Goal: Task Accomplishment & Management: Manage account settings

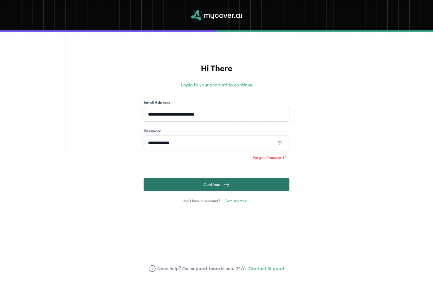
type input "**********"
click at [214, 190] on button "Continue" at bounding box center [216, 184] width 146 height 13
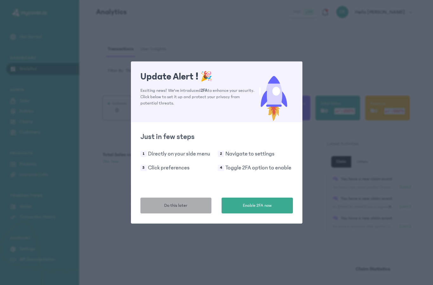
click at [155, 213] on button "Do this later" at bounding box center [175, 206] width 71 height 16
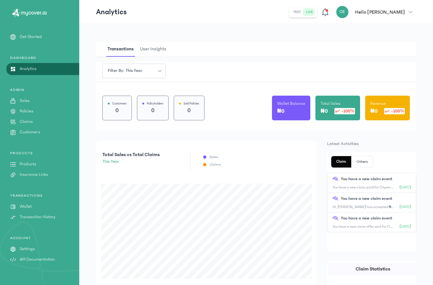
click at [31, 210] on p "Wallet" at bounding box center [26, 206] width 12 height 7
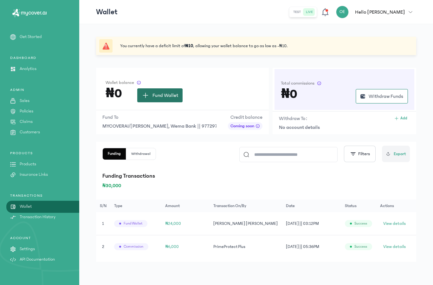
click at [170, 102] on button "Fund Wallet" at bounding box center [159, 95] width 45 height 14
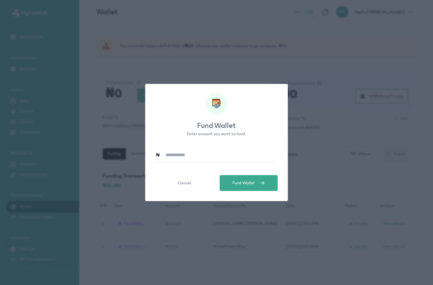
click at [184, 148] on input at bounding box center [218, 155] width 117 height 15
type input "******"
click at [246, 185] on span "Fund Wallet" at bounding box center [243, 183] width 22 height 7
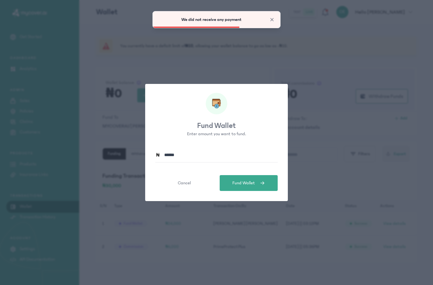
click at [257, 74] on div "Fund Wallet Enter amount you want to fund. ****** Cancel Fund Wallet" at bounding box center [216, 142] width 433 height 285
click at [274, 23] on div "We did not receive any payment" at bounding box center [216, 19] width 127 height 16
click at [272, 20] on span "Close" at bounding box center [272, 19] width 6 height 6
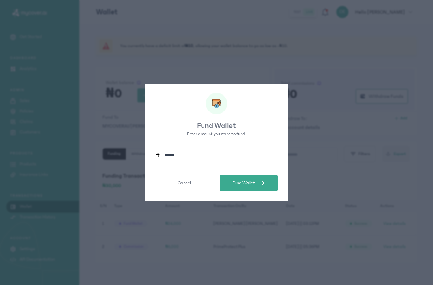
click at [269, 39] on div "Fund Wallet Enter amount you want to fund. ****** Cancel Fund Wallet" at bounding box center [216, 142] width 433 height 285
click at [185, 187] on button "Cancel" at bounding box center [184, 183] width 58 height 16
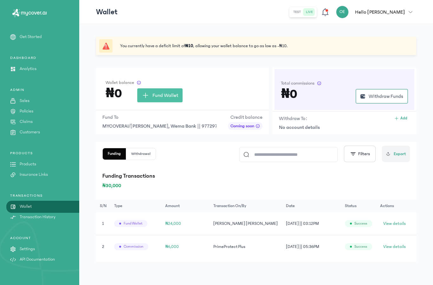
click at [207, 128] on span "MYCOVERAI/EMEKA ONYEMA STANLEY, Wema Bank || 9772975332" at bounding box center [159, 126] width 114 height 8
click at [203, 125] on span "MYCOVERAI/EMEKA ONYEMA STANLEY, Wema Bank || 9772975332" at bounding box center [159, 126] width 114 height 8
click at [180, 121] on div "Fund To MYCOVERAI/EMEKA ONYEMA STANLEY, Wema Bank || 9772975332" at bounding box center [159, 121] width 114 height 16
click at [29, 176] on p "Insurance Links" at bounding box center [34, 174] width 28 height 7
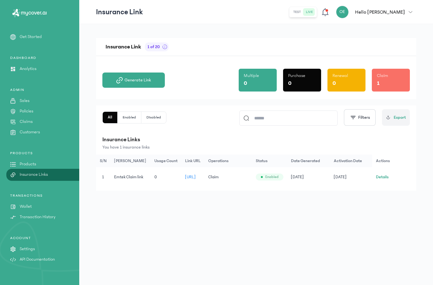
click at [380, 178] on button "Details" at bounding box center [382, 177] width 13 height 6
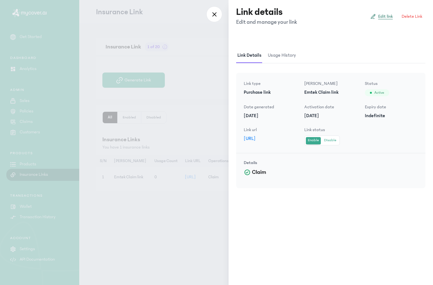
click at [386, 14] on span "Edit link" at bounding box center [385, 16] width 15 height 6
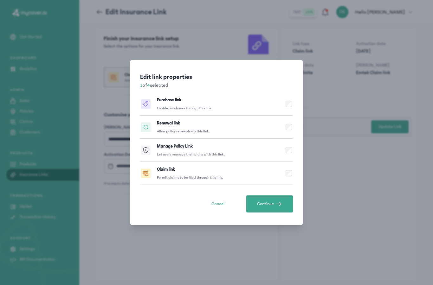
click at [291, 105] on button "Purchase link Enable purchases through this link." at bounding box center [216, 103] width 153 height 23
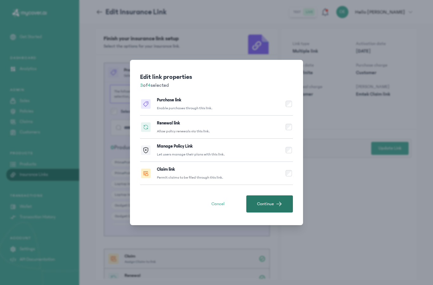
click at [271, 202] on span "Continue" at bounding box center [265, 204] width 17 height 6
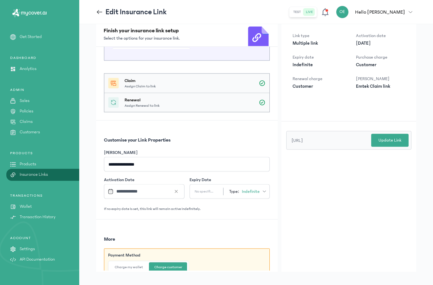
scroll to position [8, 0]
drag, startPoint x: 122, startPoint y: 161, endPoint x: 141, endPoint y: 161, distance: 19.0
click at [141, 161] on input "**********" at bounding box center [187, 164] width 166 height 15
click at [141, 162] on input "**********" at bounding box center [187, 164] width 166 height 15
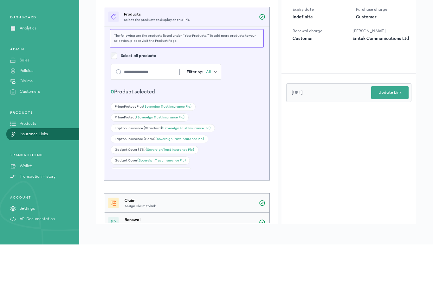
scroll to position [0, 0]
type input "**********"
click at [231, 234] on div "Claim Assign Claim to link" at bounding box center [186, 243] width 165 height 19
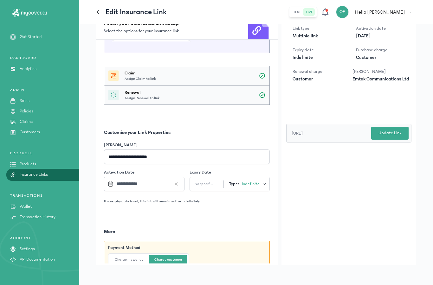
scroll to position [168, 0]
click at [254, 67] on div "Claim Assign Claim to link" at bounding box center [186, 76] width 165 height 19
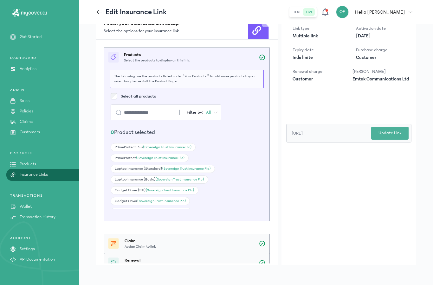
scroll to position [0, 0]
click at [381, 130] on p "Update Link" at bounding box center [389, 133] width 23 height 7
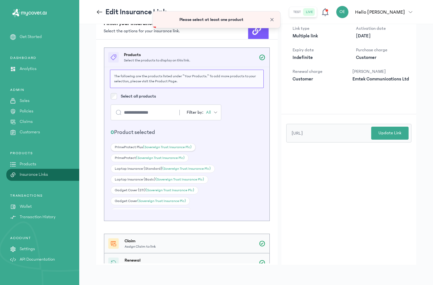
click at [166, 143] on div "PrimeProtect Plus (Sovereign Trust Insurance Plc)" at bounding box center [153, 147] width 85 height 8
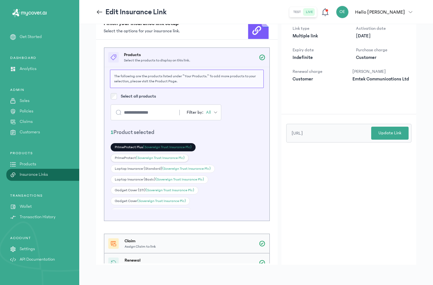
click at [161, 156] on span "(Sovereign Trust Insurance Plc)" at bounding box center [160, 158] width 48 height 4
click at [162, 167] on span "(Sovereign Trust Insurance Plc)" at bounding box center [186, 169] width 48 height 4
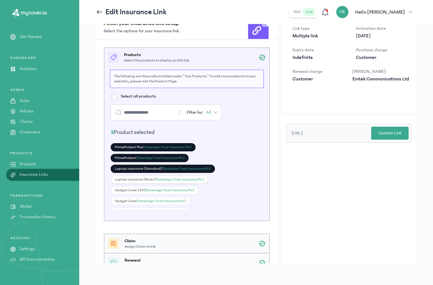
click at [162, 177] on span "(Sovereign Trust Insurance Plc)" at bounding box center [179, 179] width 48 height 4
click at [161, 188] on span "(Sovereign Trust Insurance Plc)" at bounding box center [169, 190] width 48 height 4
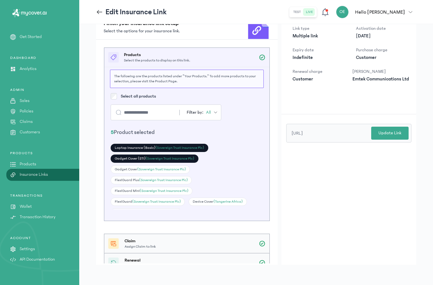
scroll to position [35, 0]
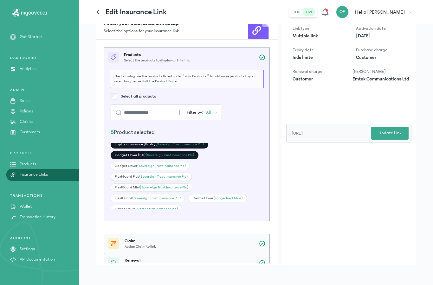
click at [152, 174] on span "(Sovereign Trust Insurance Plc)" at bounding box center [163, 176] width 48 height 4
click at [152, 185] on span "(Sovereign Trust Insurance Plc)" at bounding box center [164, 187] width 48 height 4
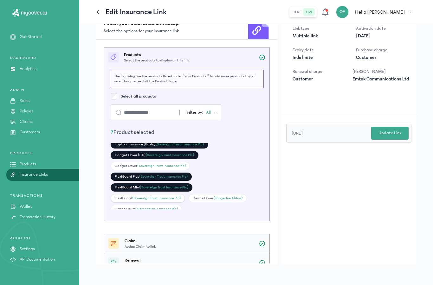
click at [153, 196] on span "(Sovereign Trust Insurance Plc)" at bounding box center [156, 198] width 48 height 4
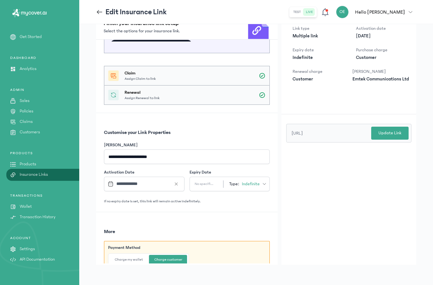
scroll to position [168, 0]
click at [384, 127] on button "Update Link" at bounding box center [389, 133] width 37 height 13
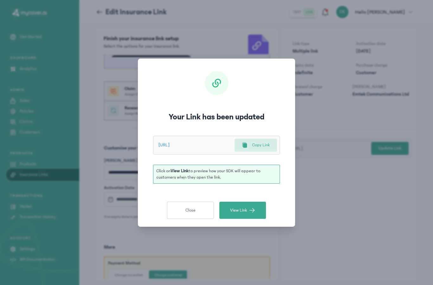
scroll to position [25, 0]
click at [257, 151] on button "Copy Link" at bounding box center [255, 145] width 42 height 13
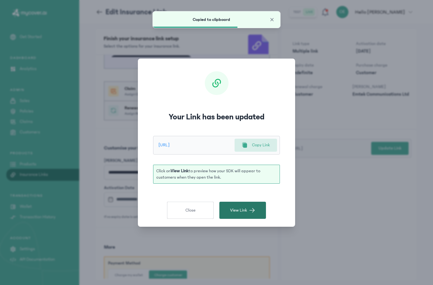
click at [247, 207] on span "View Link" at bounding box center [238, 210] width 17 height 6
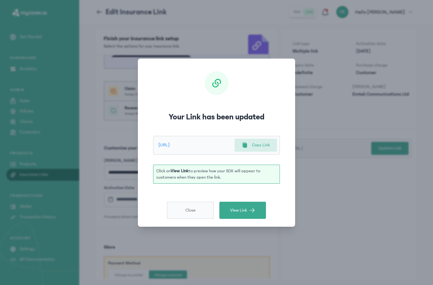
click at [199, 210] on button "Close" at bounding box center [190, 210] width 47 height 17
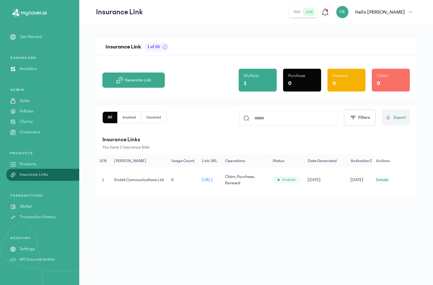
click at [385, 178] on button "Details" at bounding box center [382, 180] width 13 height 6
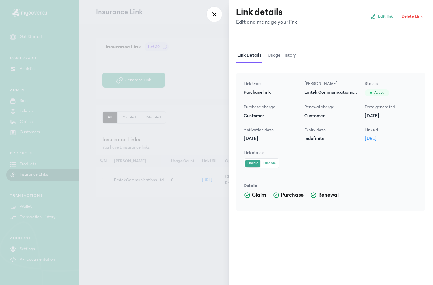
click at [372, 41] on div "Link details Edit and manage your link Edit link Delete Link Link details Usage…" at bounding box center [330, 109] width 204 height 219
click at [377, 41] on div "Link details Edit and manage your link Edit link Delete Link Link details Usage…" at bounding box center [330, 109] width 204 height 219
click at [381, 42] on div "Link details Edit and manage your link Edit link Delete Link Link details Usage…" at bounding box center [330, 109] width 204 height 219
click at [375, 45] on div "Link details Edit and manage your link Edit link Delete Link Link details Usage…" at bounding box center [330, 109] width 204 height 219
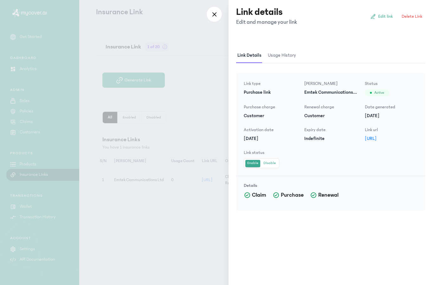
click at [391, 43] on div "Link details Edit and manage your link Edit link Delete Link Link details Usage…" at bounding box center [330, 109] width 204 height 219
click at [387, 42] on div "Link details Edit and manage your link Edit link Delete Link Link details Usage…" at bounding box center [330, 109] width 204 height 219
click at [407, 43] on div "Link details Edit and manage your link Edit link Delete Link Link details Usage…" at bounding box center [330, 109] width 204 height 219
click at [211, 47] on div at bounding box center [216, 142] width 433 height 285
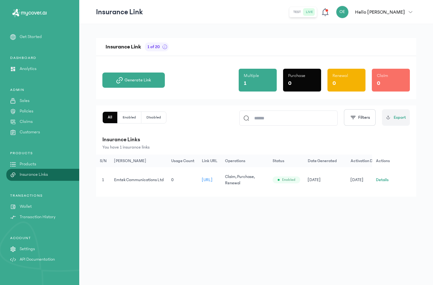
click at [385, 181] on button "Details" at bounding box center [382, 180] width 13 height 6
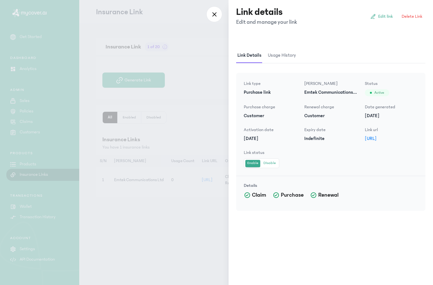
click at [405, 44] on div "Link details Edit and manage your link Edit link Delete Link Link details Usage…" at bounding box center [330, 109] width 204 height 219
click at [411, 41] on div "Link details Edit and manage your link Edit link Delete Link Link details Usage…" at bounding box center [330, 109] width 204 height 219
click at [386, 41] on div "Link details Edit and manage your link Edit link Delete Link Link details Usage…" at bounding box center [330, 109] width 204 height 219
click at [406, 43] on div "Link details Edit and manage your link Edit link Delete Link Link details Usage…" at bounding box center [330, 109] width 204 height 219
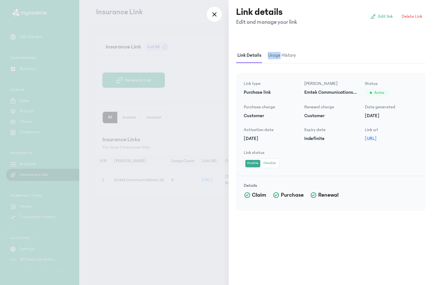
click at [406, 43] on div "Link details Edit and manage your link Edit link Delete Link Link details Usage…" at bounding box center [330, 109] width 204 height 219
click at [414, 42] on div "Link details Edit and manage your link Edit link Delete Link Link details Usage…" at bounding box center [330, 109] width 204 height 219
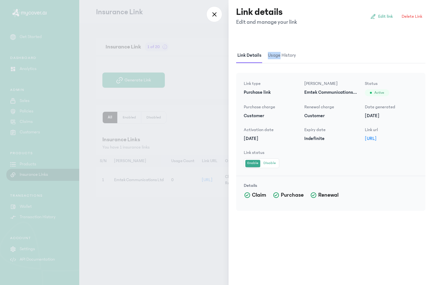
click at [386, 43] on div "Link details Edit and manage your link Edit link Delete Link Link details Usage…" at bounding box center [330, 109] width 204 height 219
click at [214, 41] on div at bounding box center [216, 142] width 433 height 285
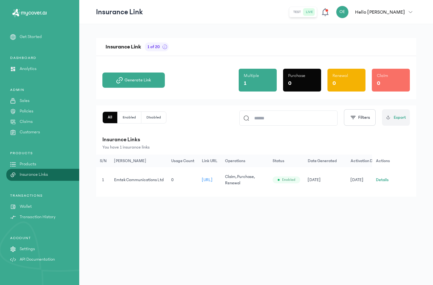
click at [380, 182] on button "Details" at bounding box center [382, 180] width 13 height 6
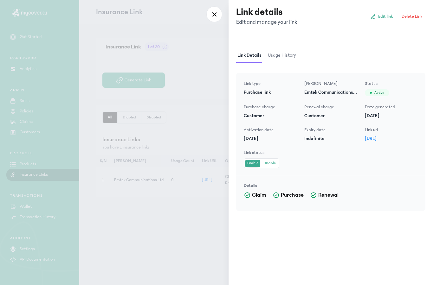
click at [404, 41] on div "Link details Edit and manage your link Edit link Delete Link Link details Usage…" at bounding box center [330, 109] width 204 height 219
click at [363, 42] on div "Link details Edit and manage your link Edit link Delete Link Link details Usage…" at bounding box center [330, 109] width 204 height 219
click at [214, 37] on div at bounding box center [216, 142] width 433 height 285
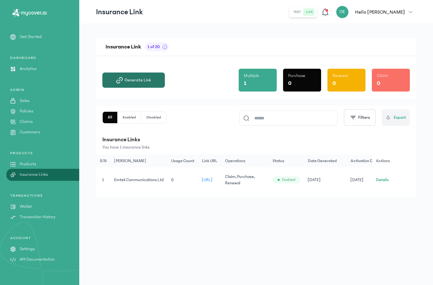
click at [143, 78] on span "Generate Link" at bounding box center [137, 80] width 26 height 6
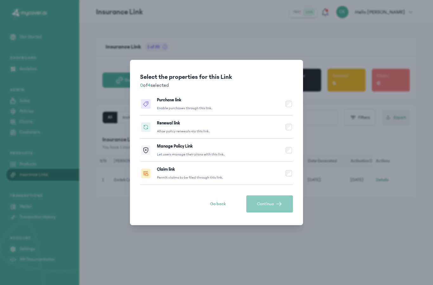
click at [246, 129] on button "Renewal link Allow policy renewals via this link." at bounding box center [216, 127] width 153 height 23
click at [247, 131] on button "Renewal link Allow policy renewals via this link." at bounding box center [216, 127] width 153 height 23
click at [289, 131] on button "Renewal link Allow policy renewals via this link." at bounding box center [216, 127] width 153 height 23
click at [284, 112] on button "Purchase link Enable purchases through this link." at bounding box center [216, 103] width 153 height 23
click at [282, 206] on span "button" at bounding box center [279, 204] width 6 height 6
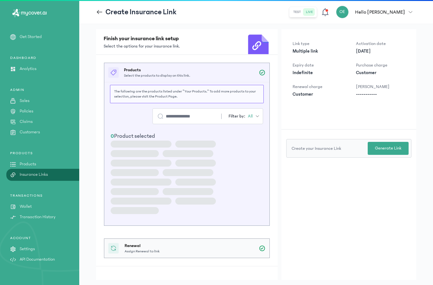
click at [292, 198] on div "Select the properties for this Link 2 of 4 selected Purchase link Enable purcha…" at bounding box center [216, 142] width 164 height 157
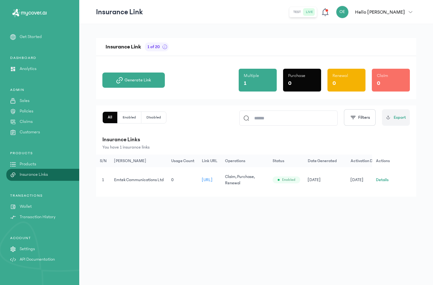
click at [151, 88] on div "Generate Link Multiple 1 Purchase 0 Renewal 0 Claim 0" at bounding box center [255, 77] width 307 height 43
click at [380, 182] on button "Details" at bounding box center [382, 180] width 13 height 6
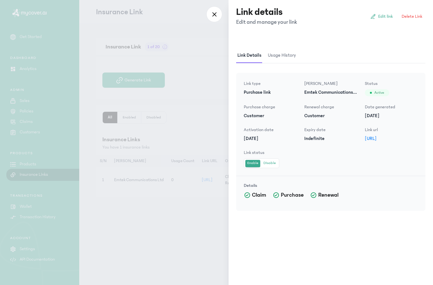
click at [415, 39] on div "Link details Edit and manage your link Edit link Delete Link Link details Usage…" at bounding box center [330, 109] width 204 height 219
click at [389, 31] on div "Link details Edit and manage your link Edit link Delete Link" at bounding box center [330, 16] width 204 height 33
click at [370, 33] on div "Link details Edit and manage your link Edit link Delete Link Link details Usage…" at bounding box center [330, 109] width 204 height 219
click at [356, 45] on div "Link details Edit and manage your link Edit link Delete Link Link details Usage…" at bounding box center [330, 109] width 204 height 219
click at [375, 51] on div "Link details Usage history" at bounding box center [330, 55] width 189 height 15
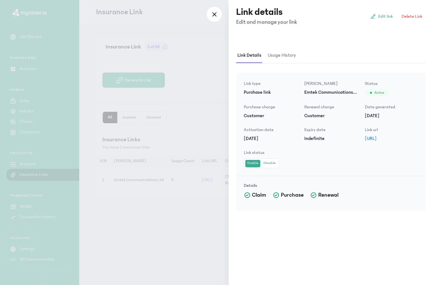
click at [396, 41] on div "Link details Edit and manage your link Edit link Delete Link Link details Usage…" at bounding box center [330, 109] width 204 height 219
click at [408, 41] on div "Link details Edit and manage your link Edit link Delete Link Link details Usage…" at bounding box center [330, 109] width 204 height 219
click at [426, 41] on div "Link details Edit and manage your link Edit link Delete Link Link details Usage…" at bounding box center [330, 109] width 204 height 219
click at [412, 45] on div "Link details Edit and manage your link Edit link Delete Link Link details Usage…" at bounding box center [330, 109] width 204 height 219
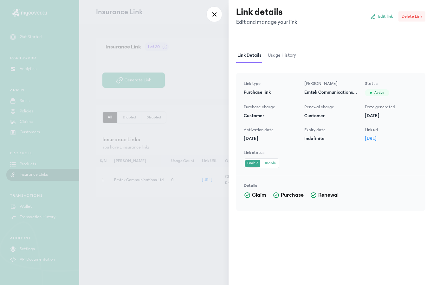
click at [406, 19] on span "Delete Link" at bounding box center [411, 16] width 21 height 6
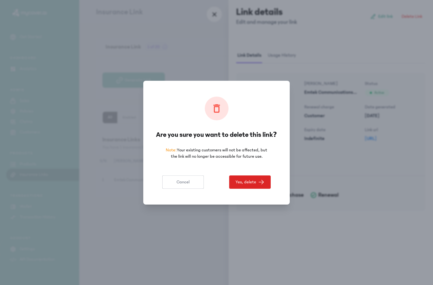
click at [252, 188] on button "Yes, delete" at bounding box center [249, 181] width 41 height 13
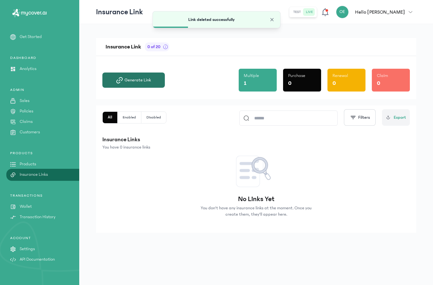
click at [150, 77] on span "Generate Link" at bounding box center [137, 80] width 26 height 6
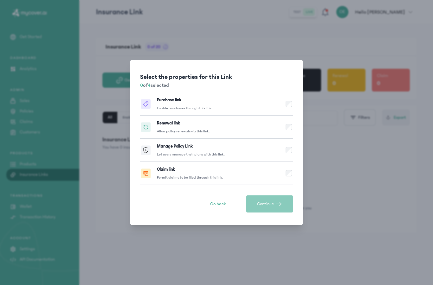
click at [188, 104] on div "Purchase link Enable purchases through this link." at bounding box center [184, 104] width 55 height 14
click at [269, 180] on button "Claim link Permit claims to be filed through this link." at bounding box center [216, 173] width 153 height 23
click at [293, 126] on div "Select the properties for this Link 2 of 4 selected Purchase link Enable purcha…" at bounding box center [216, 142] width 173 height 165
click at [278, 134] on button "Renewal link Allow policy renewals via this link." at bounding box center [216, 127] width 153 height 23
click at [276, 207] on button "Continue" at bounding box center [269, 203] width 47 height 17
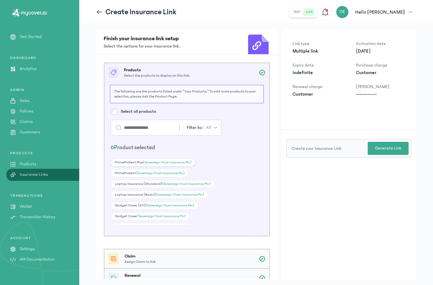
click at [157, 158] on div "PrimeProtect Plus (Sovereign Trust Insurance Plc)" at bounding box center [153, 162] width 85 height 8
click at [155, 176] on div "PrimeProtect (Sovereign Trust Insurance Plc)" at bounding box center [150, 173] width 78 height 8
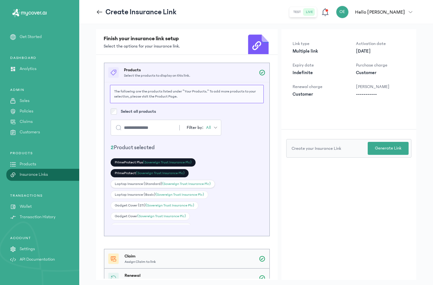
click at [156, 185] on div "Laptop Insurance (Standard) (Sovereign Trust Insurance Plc)" at bounding box center [163, 184] width 104 height 8
click at [156, 197] on div "Laptop Insurance (Basic) (Sovereign Trust Insurance Plc)" at bounding box center [160, 195] width 98 height 8
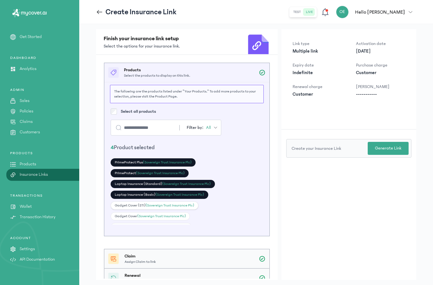
click at [155, 207] on div "Gadget Cover (STI) (Sovereign Trust Insurance Plc)" at bounding box center [155, 205] width 88 height 8
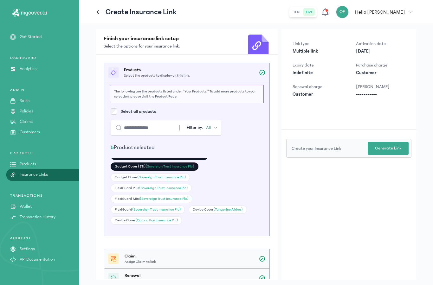
scroll to position [39, 0]
click at [153, 189] on span "(Sovereign Trust Insurance Plc)" at bounding box center [163, 188] width 48 height 4
click at [153, 200] on span "(Sovereign Trust Insurance Plc)" at bounding box center [164, 199] width 48 height 4
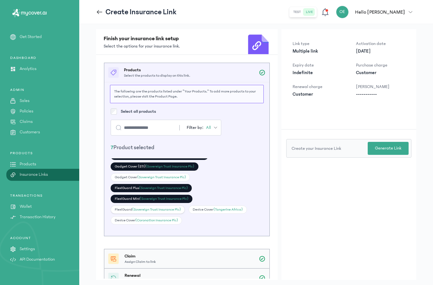
click at [150, 210] on span "(Sovereign Trust Insurance Plc)" at bounding box center [156, 209] width 48 height 4
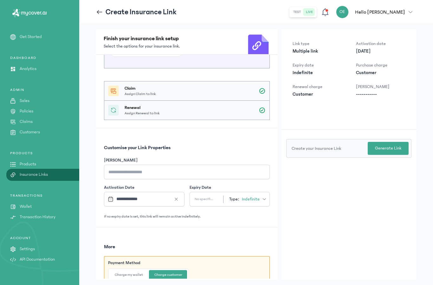
scroll to position [168, 0]
click at [162, 177] on input "Link Title" at bounding box center [187, 172] width 166 height 15
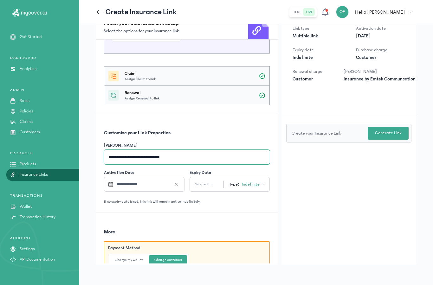
scroll to position [12, 0]
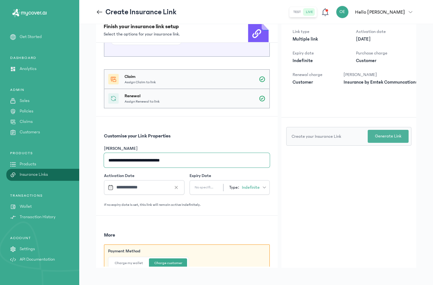
type input "**********"
click at [384, 133] on p "Generate Link" at bounding box center [388, 136] width 26 height 7
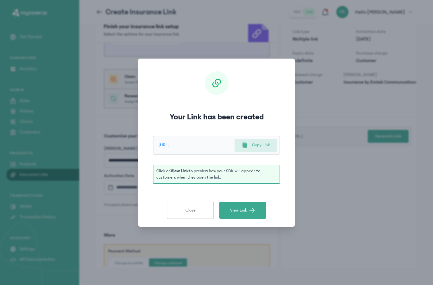
click at [251, 145] on div "Copy Link" at bounding box center [256, 145] width 28 height 7
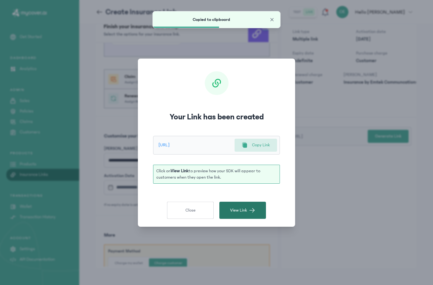
click at [245, 208] on span "View Link" at bounding box center [238, 210] width 17 height 6
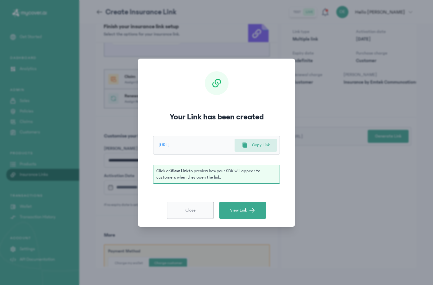
click at [189, 211] on span "Close" at bounding box center [190, 210] width 10 height 6
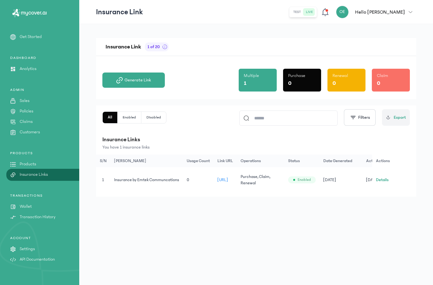
click at [228, 181] on span "https://s.mycover.ai/#SvZkISAyKW" at bounding box center [222, 180] width 11 height 4
